Goal: Navigation & Orientation: Understand site structure

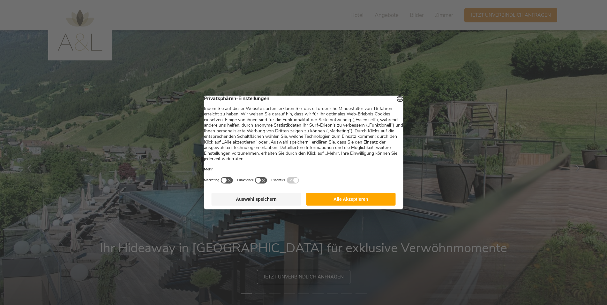
click at [360, 205] on button "Alle Akzeptieren" at bounding box center [351, 199] width 90 height 13
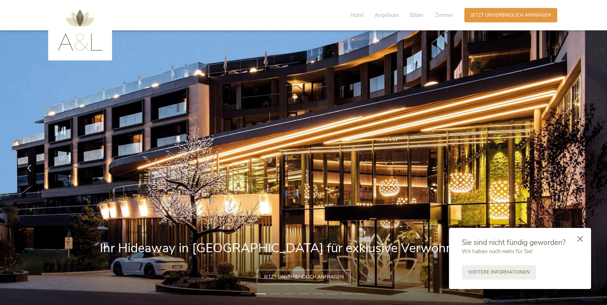
click at [276, 293] on li "3" at bounding box center [275, 293] width 11 height 6
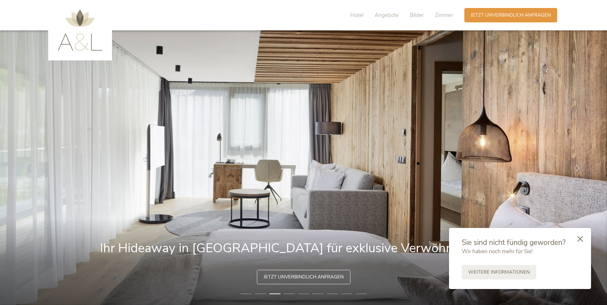
click at [292, 292] on li "4" at bounding box center [289, 293] width 11 height 6
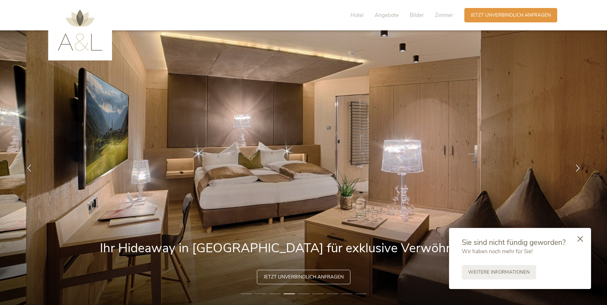
click at [303, 292] on li "5" at bounding box center [303, 293] width 11 height 6
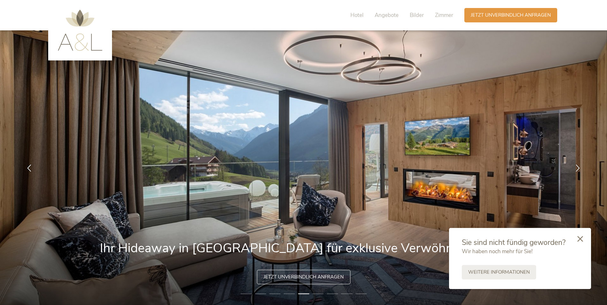
click at [318, 292] on li "6" at bounding box center [318, 293] width 11 height 6
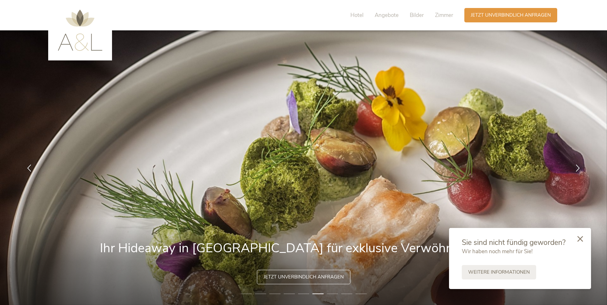
click at [334, 294] on li "7" at bounding box center [332, 293] width 11 height 6
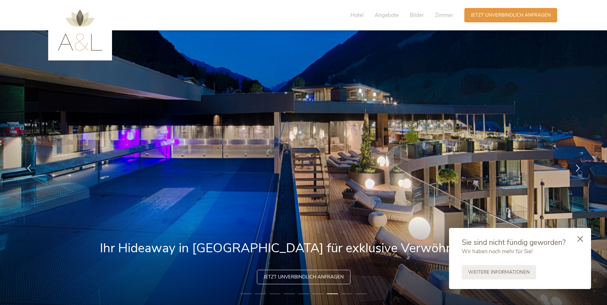
click at [346, 293] on li "8" at bounding box center [346, 293] width 11 height 6
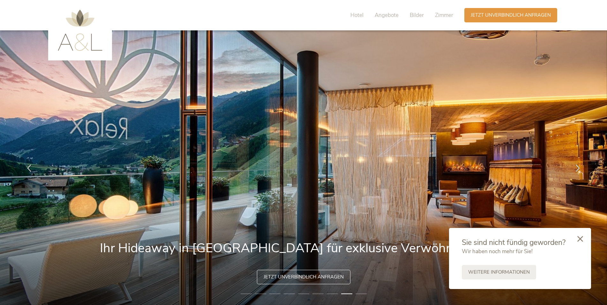
click at [362, 292] on li "9" at bounding box center [361, 293] width 11 height 6
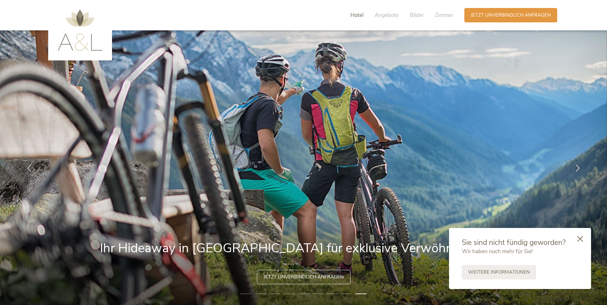
click at [353, 15] on span "Hotel" at bounding box center [357, 14] width 13 height 7
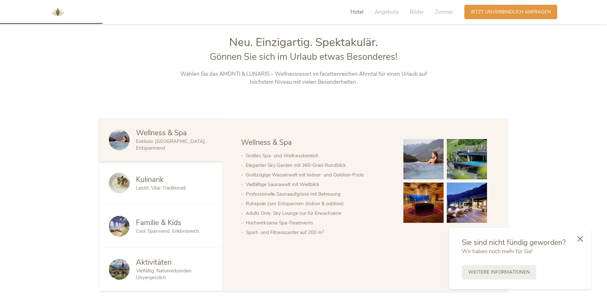
scroll to position [327, 0]
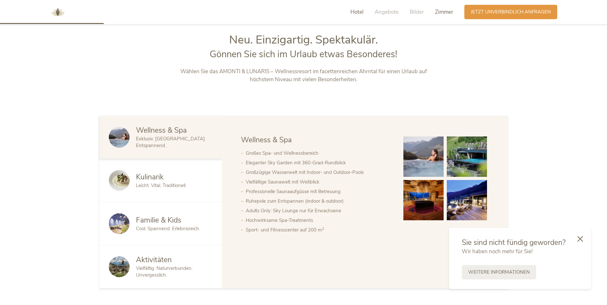
click at [442, 11] on span "Zimmer" at bounding box center [444, 11] width 18 height 7
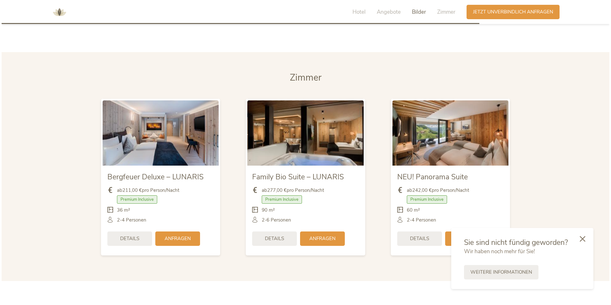
scroll to position [1519, 0]
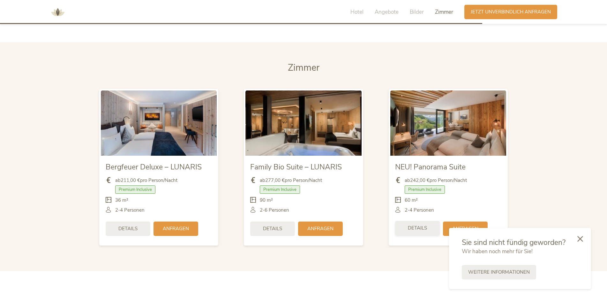
click at [412, 221] on div "Details" at bounding box center [417, 228] width 45 height 14
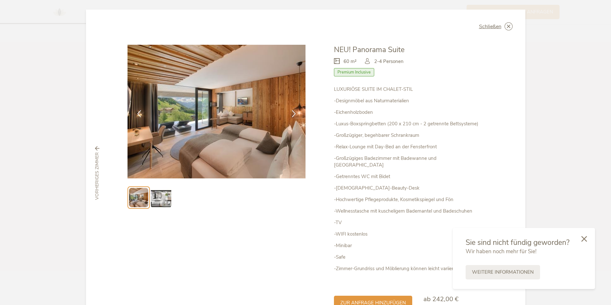
scroll to position [32, 0]
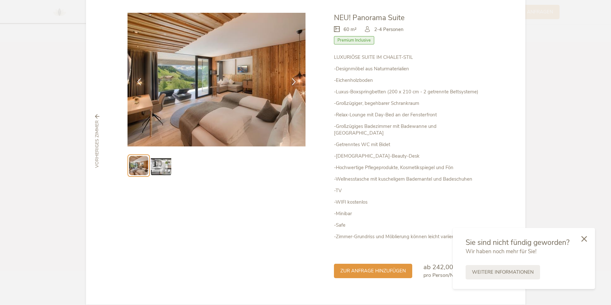
click at [159, 166] on img at bounding box center [161, 165] width 20 height 20
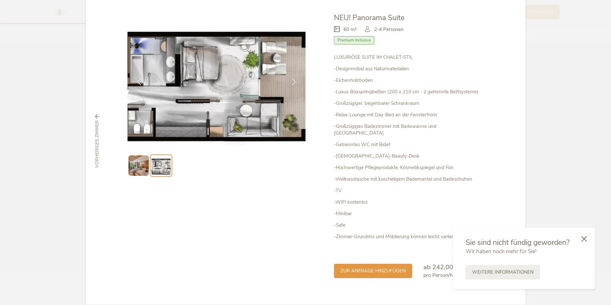
click at [131, 168] on img at bounding box center [138, 165] width 20 height 20
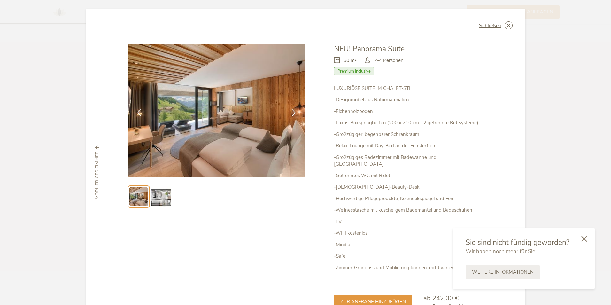
scroll to position [0, 0]
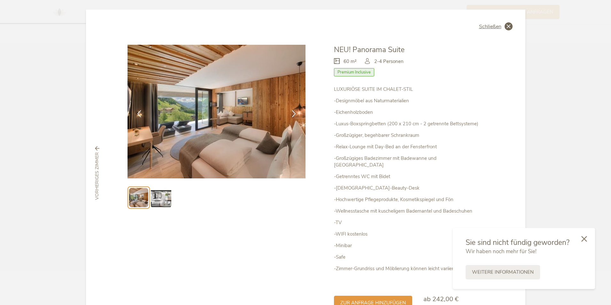
click at [506, 25] on icon at bounding box center [508, 26] width 8 height 8
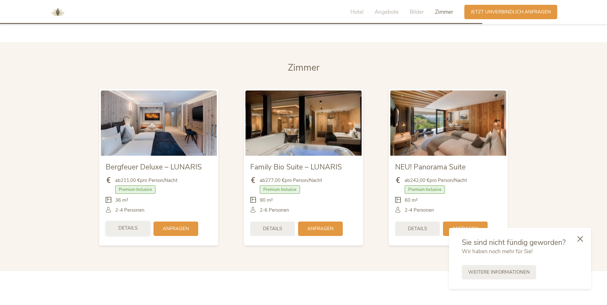
click at [127, 224] on span "Details" at bounding box center [127, 227] width 19 height 7
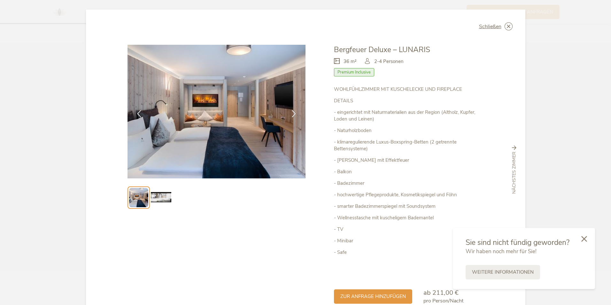
click at [160, 195] on img at bounding box center [161, 197] width 20 height 20
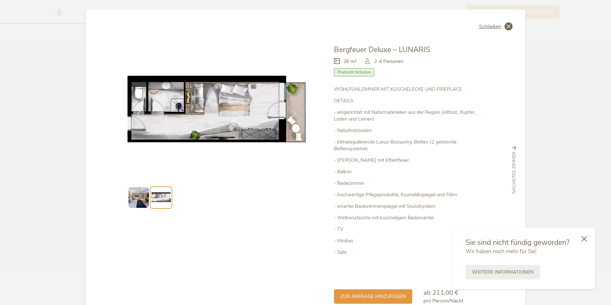
click at [507, 23] on icon at bounding box center [508, 26] width 8 height 8
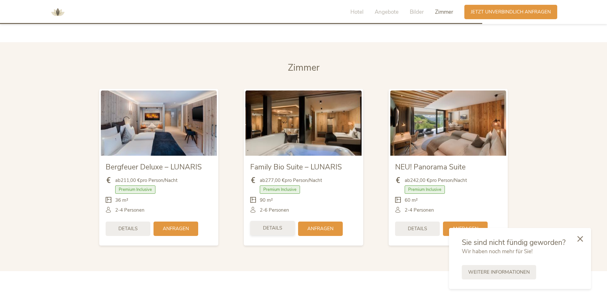
click at [279, 224] on span "Details" at bounding box center [272, 227] width 19 height 7
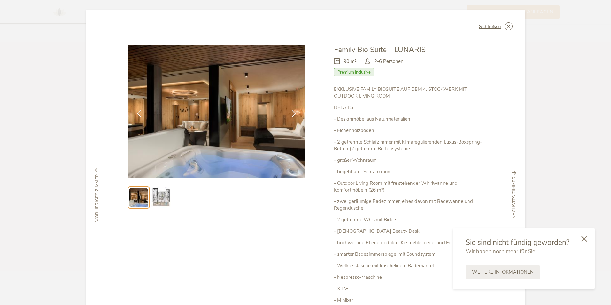
click at [159, 192] on img at bounding box center [161, 197] width 20 height 20
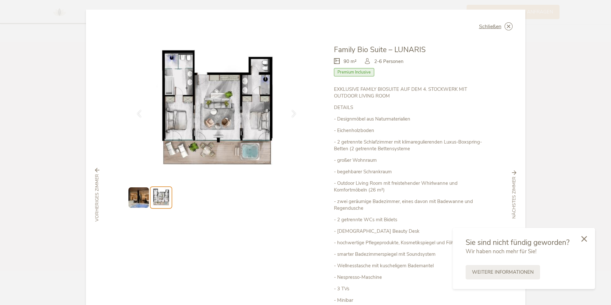
click at [134, 198] on img at bounding box center [138, 197] width 20 height 20
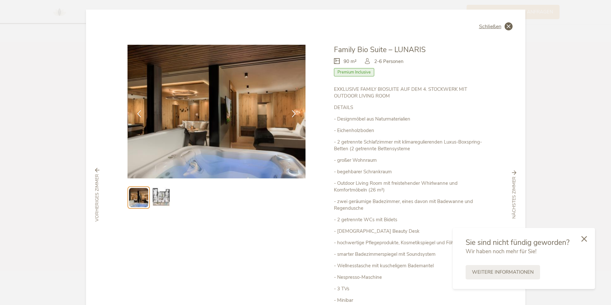
click at [506, 28] on icon at bounding box center [508, 26] width 8 height 8
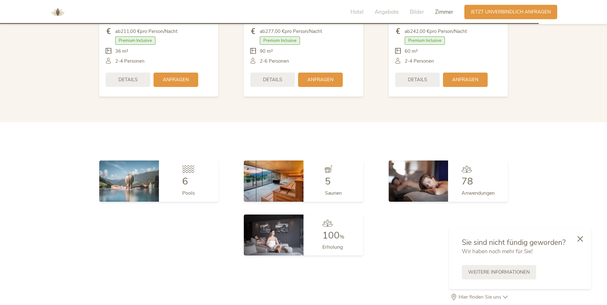
scroll to position [1710, 0]
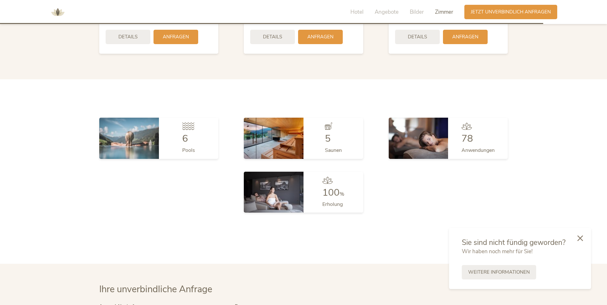
click at [581, 237] on icon at bounding box center [581, 238] width 6 height 6
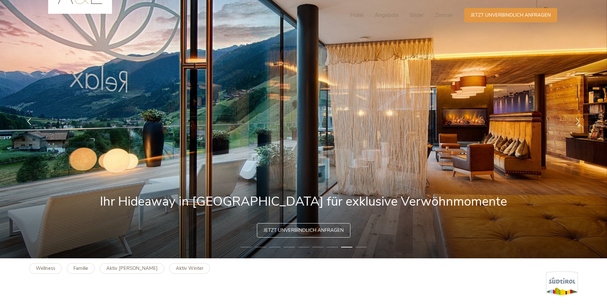
scroll to position [0, 0]
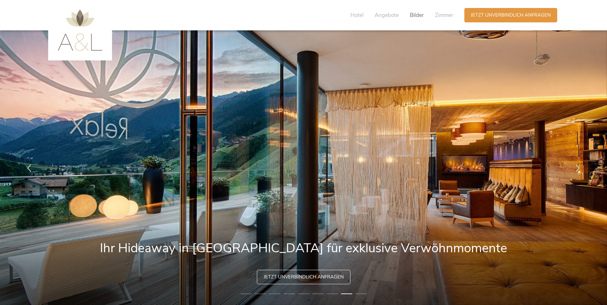
click at [423, 18] on span "Bilder" at bounding box center [417, 14] width 14 height 7
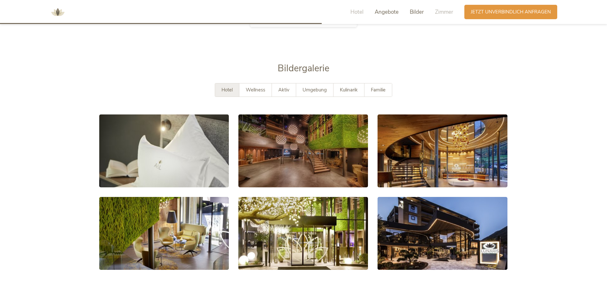
scroll to position [1169, 0]
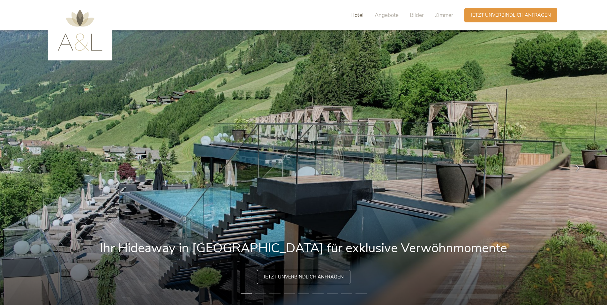
click at [355, 16] on span "Hotel" at bounding box center [357, 14] width 13 height 7
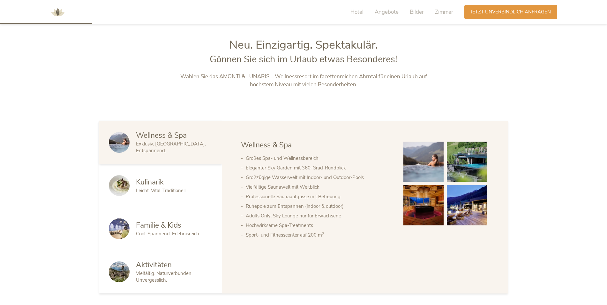
scroll to position [327, 0]
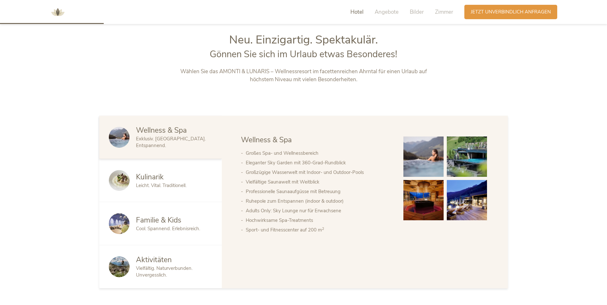
click at [171, 263] on span "Aktivitäten" at bounding box center [154, 259] width 36 height 10
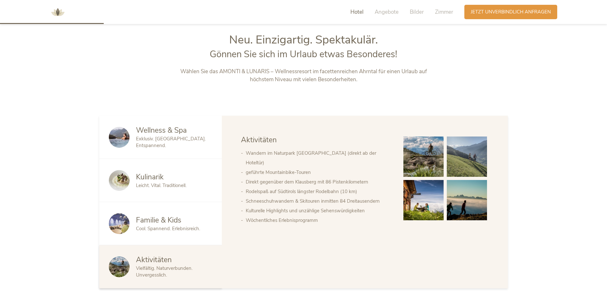
click at [177, 218] on span "Familie & Kids" at bounding box center [158, 220] width 45 height 10
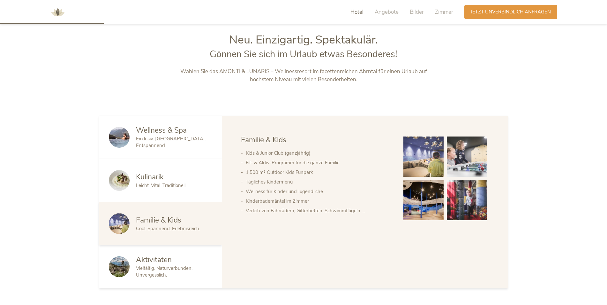
click at [169, 179] on div "Kulinarik" at bounding box center [174, 177] width 76 height 10
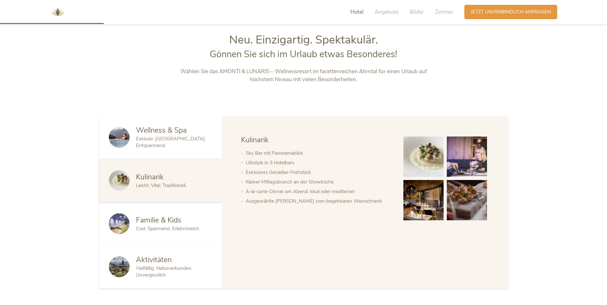
click at [184, 135] on span "Wellness & Spa" at bounding box center [161, 130] width 51 height 10
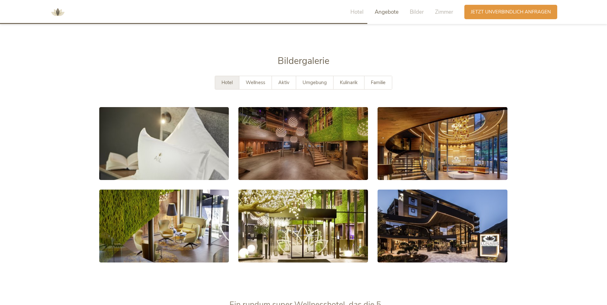
scroll to position [1157, 0]
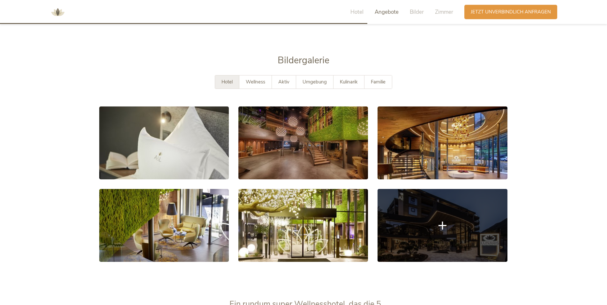
click at [422, 227] on link at bounding box center [443, 225] width 130 height 73
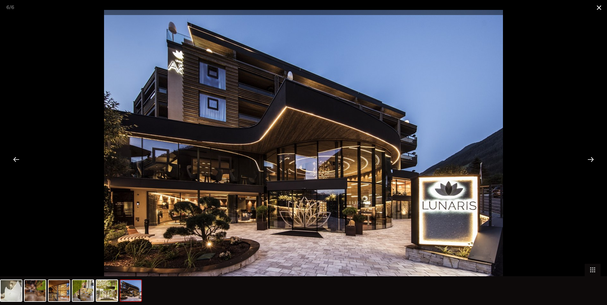
click at [601, 9] on span at bounding box center [599, 7] width 16 height 15
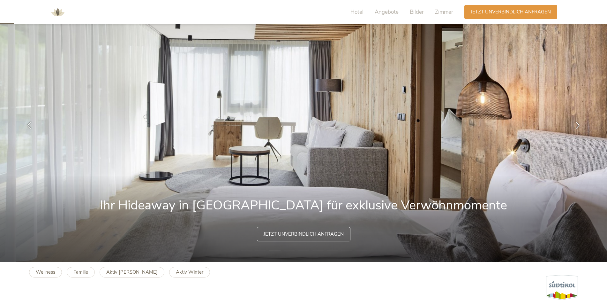
scroll to position [0, 0]
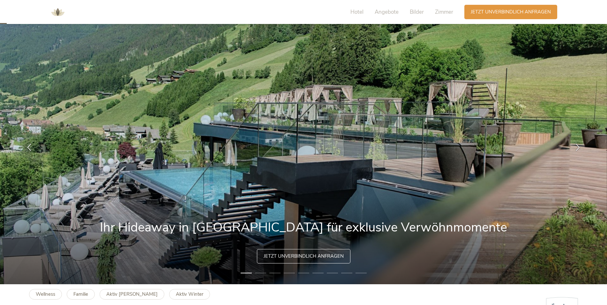
scroll to position [32, 0]
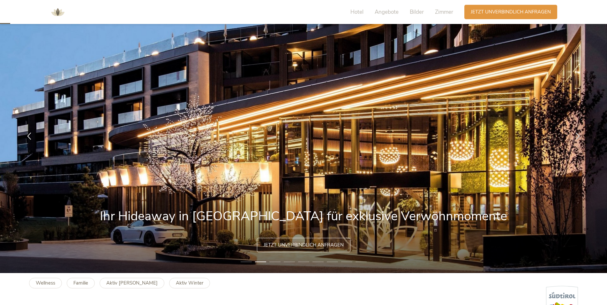
click at [262, 262] on li "2" at bounding box center [260, 261] width 11 height 6
click at [275, 260] on li "3" at bounding box center [275, 261] width 11 height 6
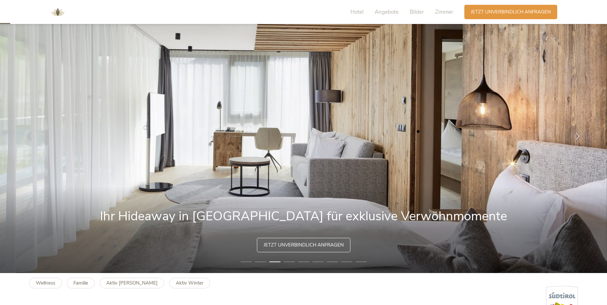
click at [288, 260] on li "4" at bounding box center [289, 261] width 11 height 6
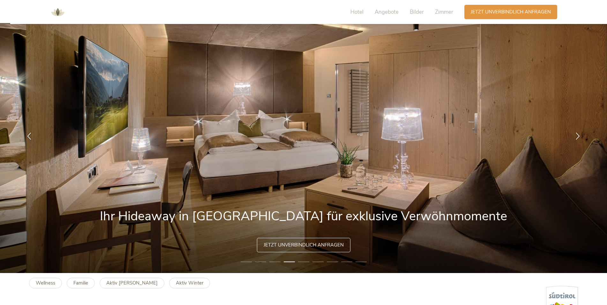
click at [301, 259] on li "5" at bounding box center [303, 261] width 11 height 6
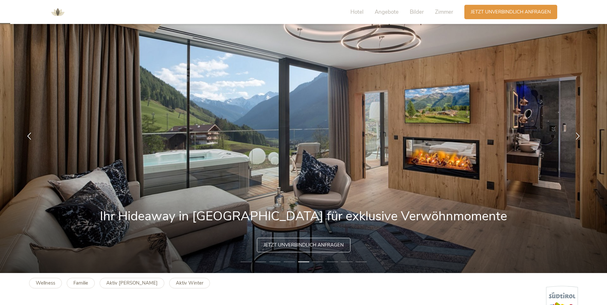
click at [318, 261] on li "6" at bounding box center [318, 261] width 11 height 6
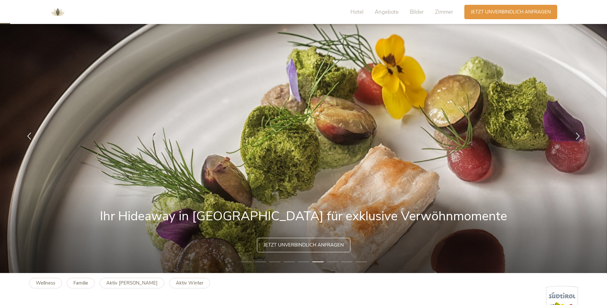
click at [332, 263] on li "7" at bounding box center [332, 261] width 11 height 6
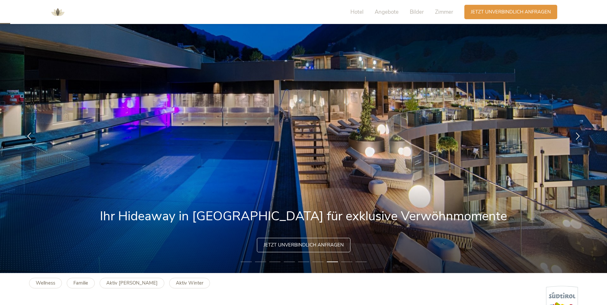
click at [346, 260] on li "8" at bounding box center [346, 261] width 11 height 6
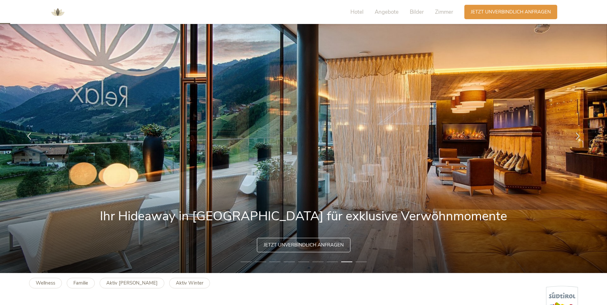
click at [358, 261] on li "9" at bounding box center [361, 261] width 11 height 6
